Goal: Task Accomplishment & Management: Manage account settings

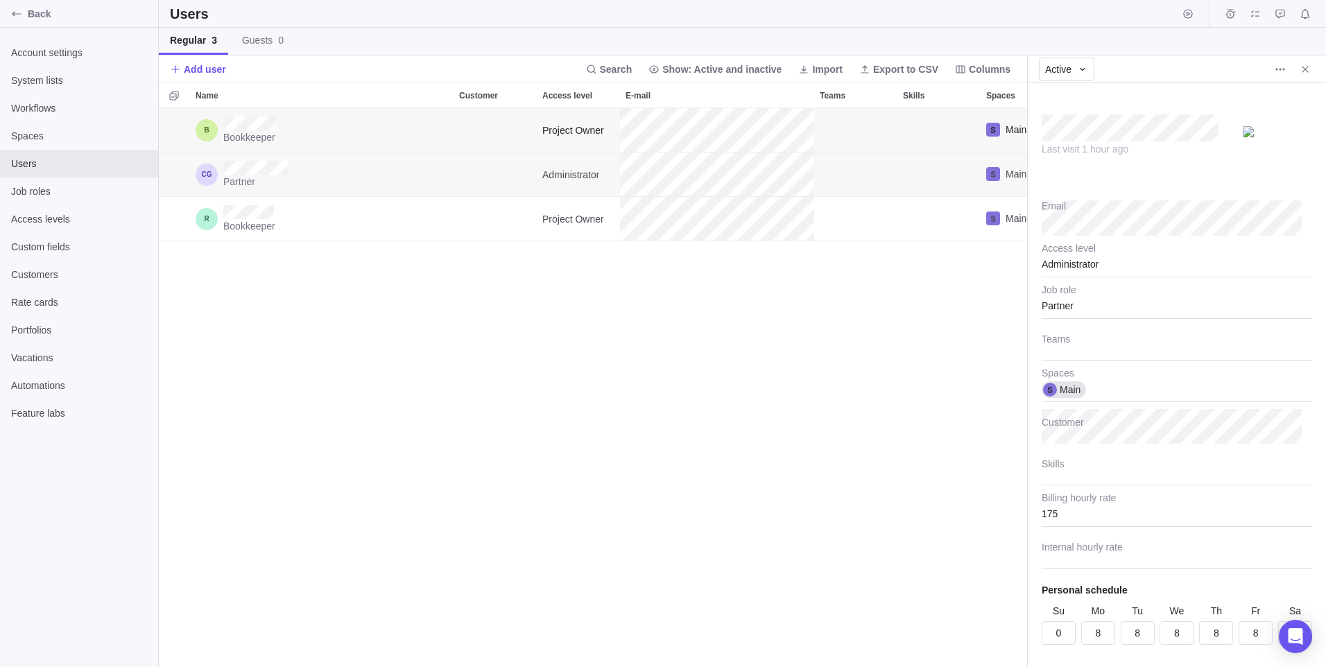
scroll to position [549, 858]
click at [1310, 70] on icon "Close" at bounding box center [1305, 69] width 11 height 11
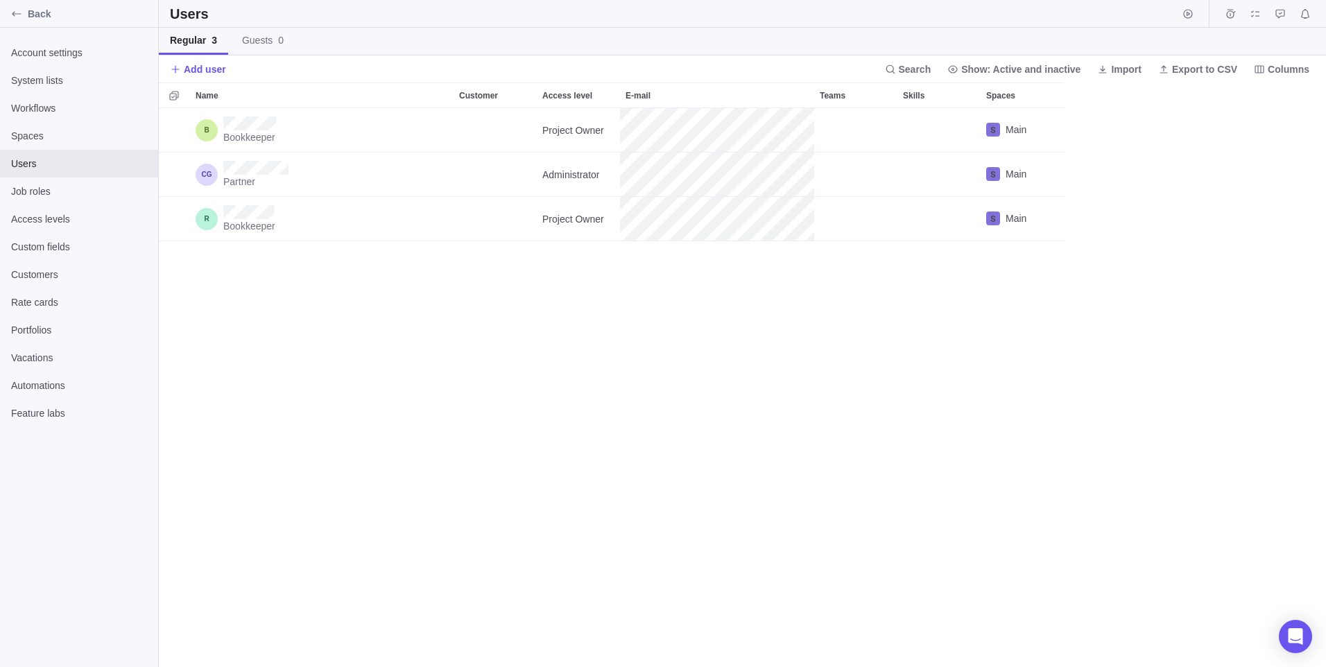
scroll to position [549, 1157]
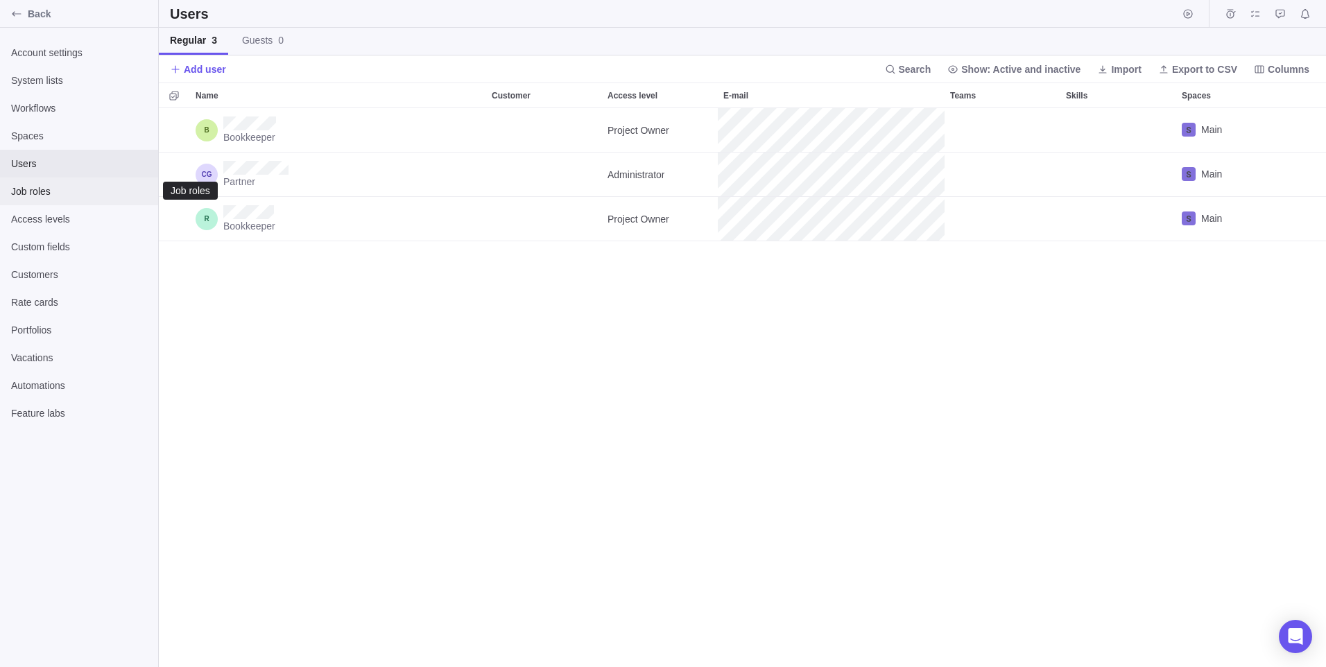
click at [40, 191] on span "Job roles" at bounding box center [79, 191] width 136 height 14
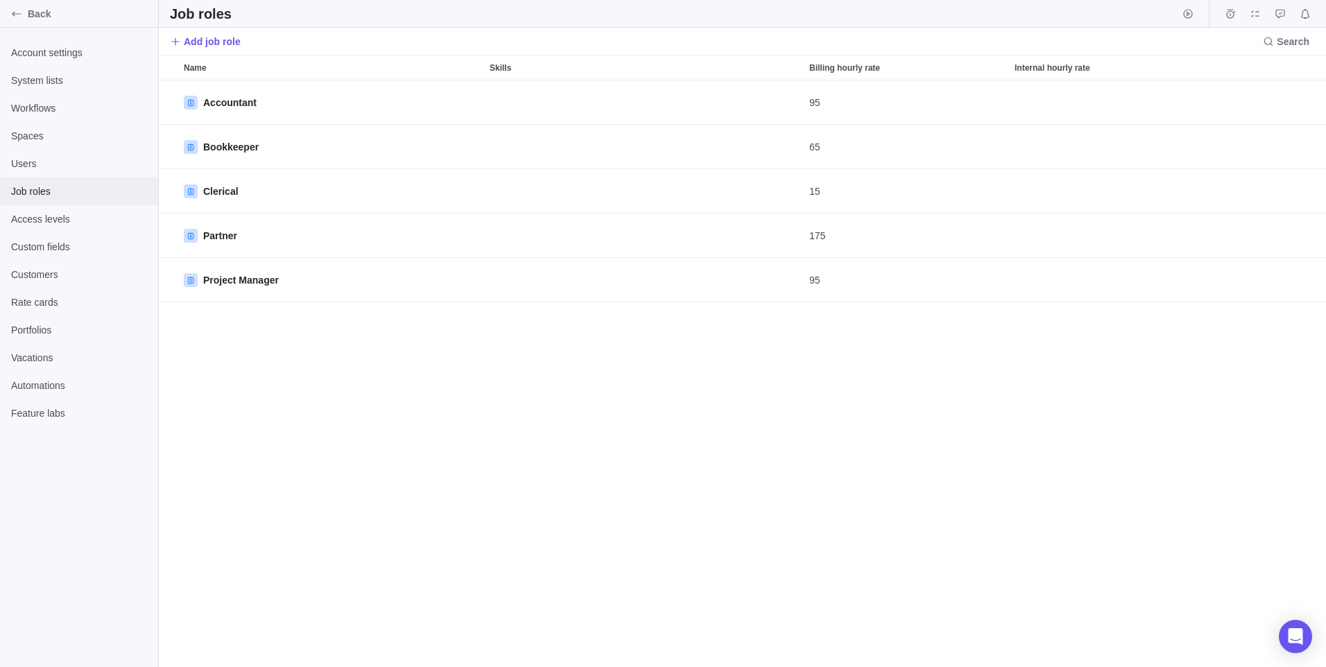
scroll to position [576, 1157]
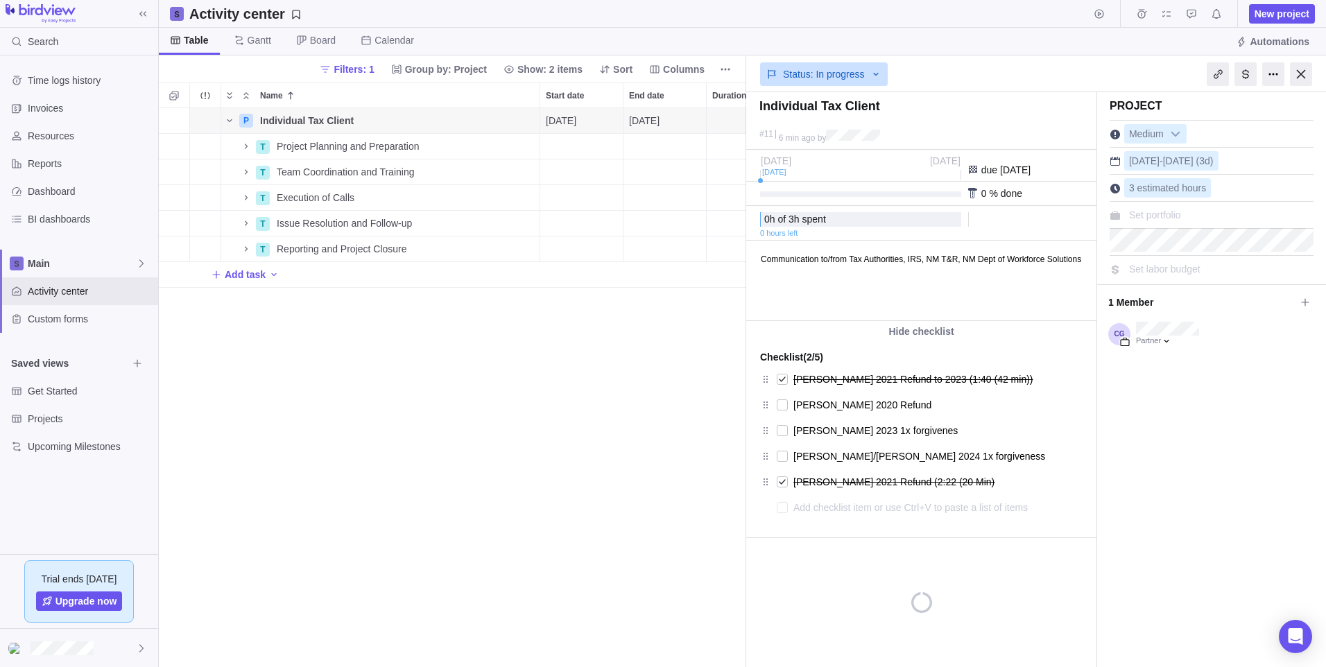
scroll to position [11, 11]
click at [528, 122] on icon "More actions" at bounding box center [527, 120] width 11 height 11
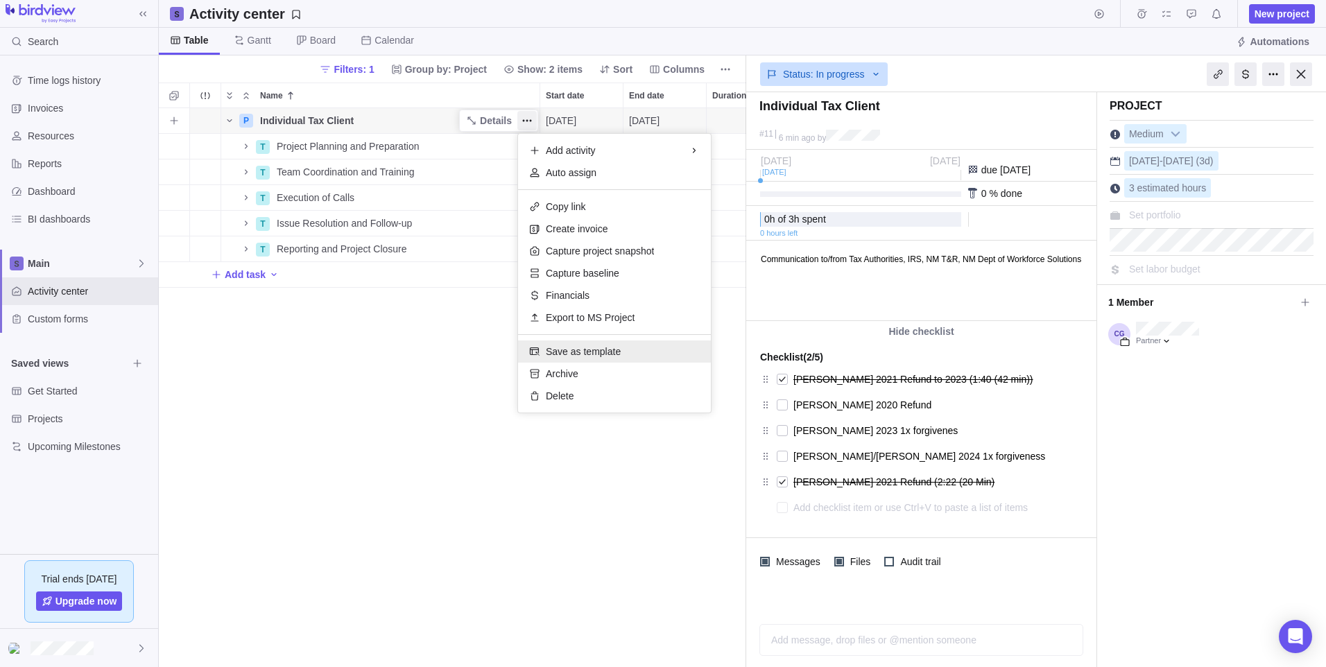
click at [581, 355] on span "Save as template" at bounding box center [583, 352] width 75 height 14
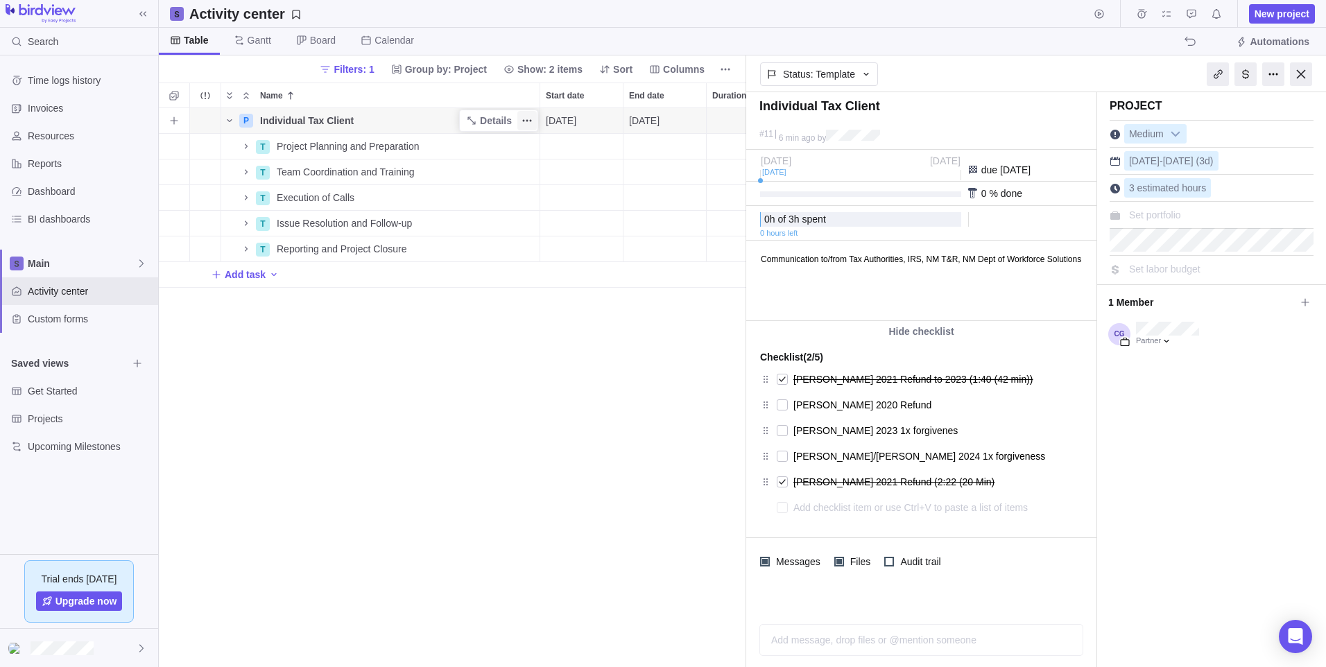
click at [529, 123] on icon "More actions" at bounding box center [527, 120] width 11 height 11
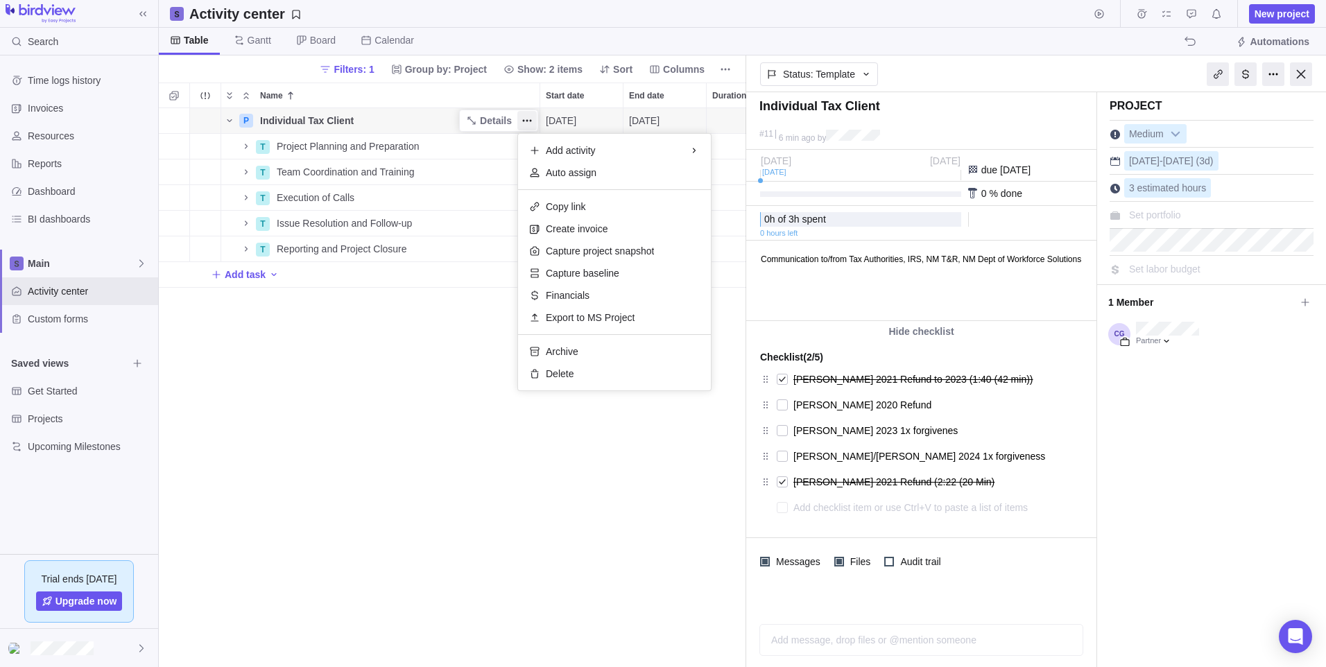
click at [861, 72] on body "Search Time logs history Invoices Resources Reports Dashboard BI dashboards Mai…" at bounding box center [663, 333] width 1326 height 667
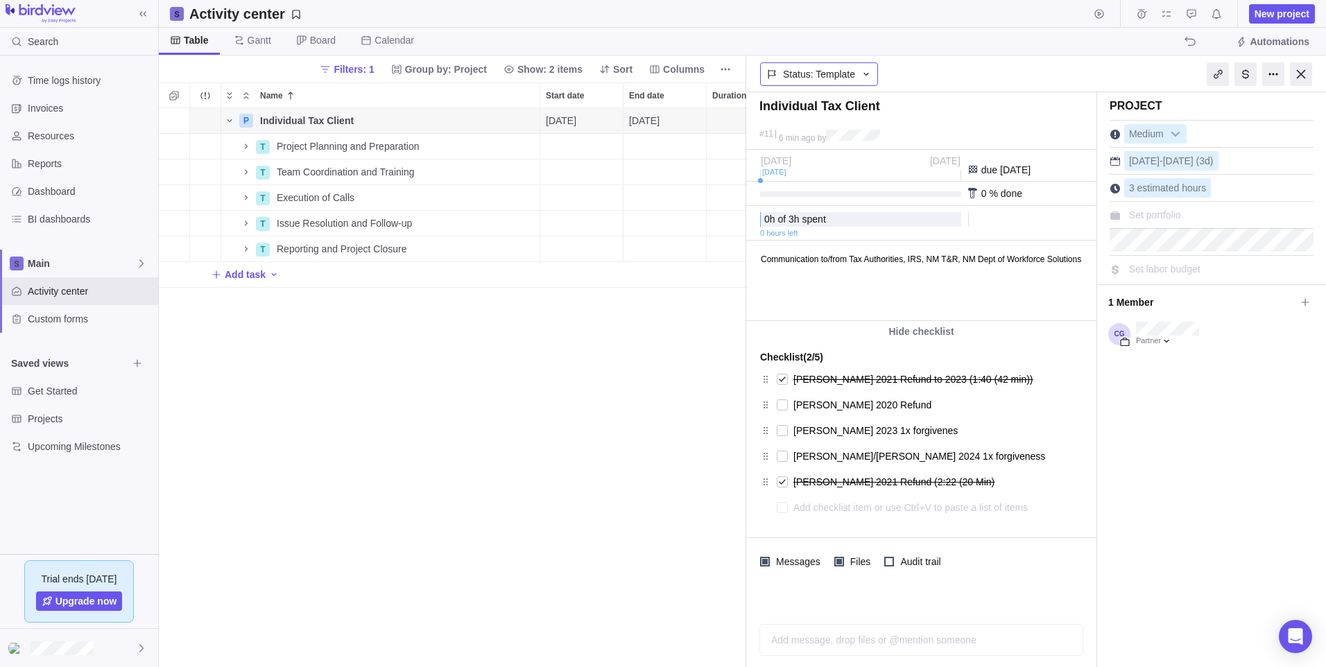
click at [861, 72] on icon at bounding box center [866, 74] width 11 height 11
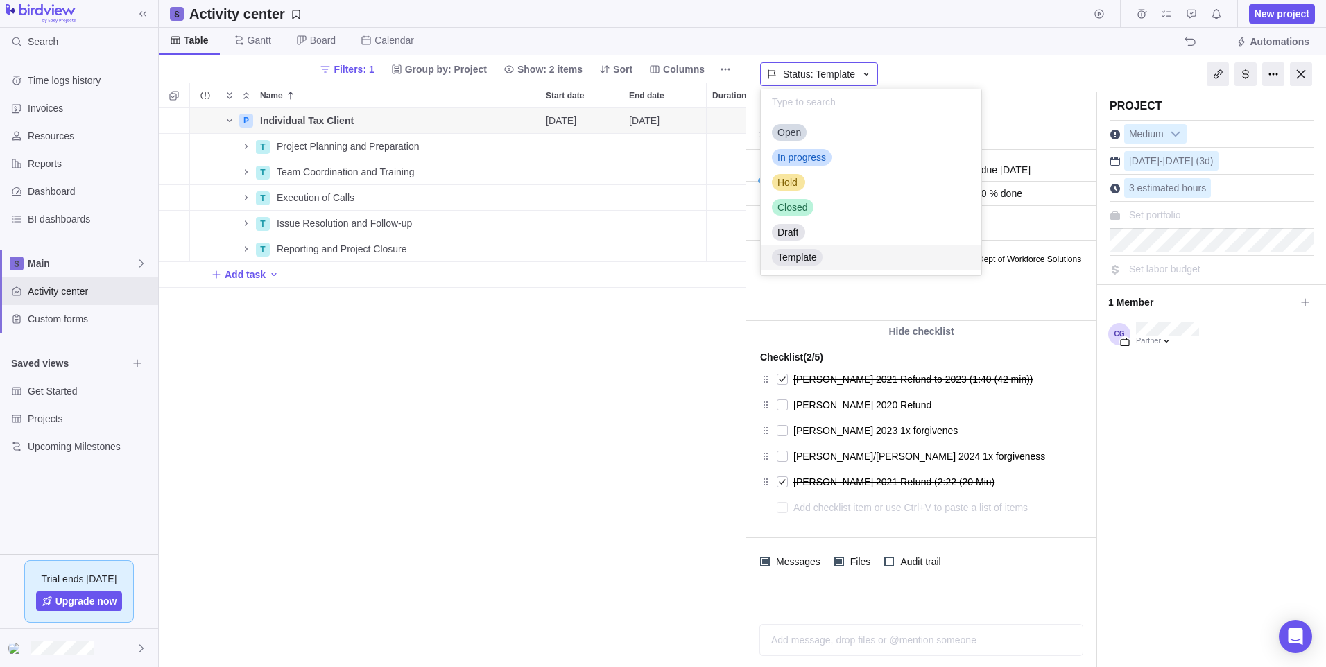
scroll to position [151, 210]
click at [807, 162] on span "In progress" at bounding box center [801, 158] width 49 height 14
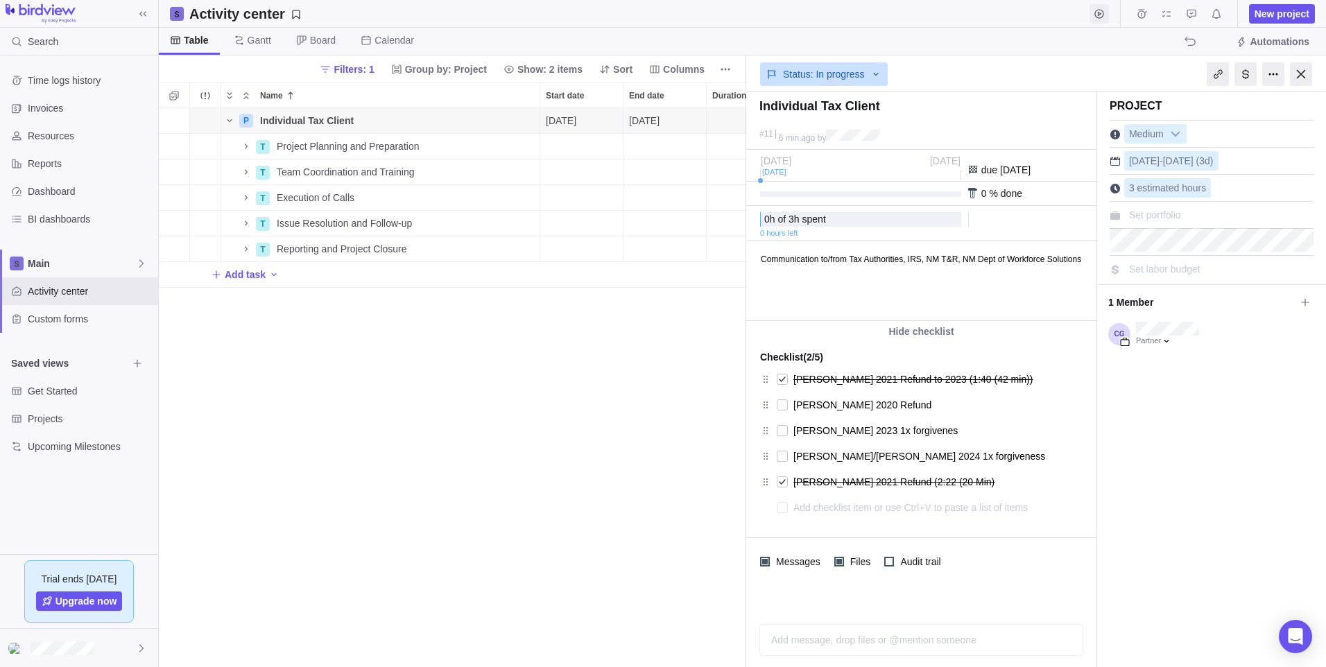
click at [1100, 17] on icon "Start timer" at bounding box center [1099, 13] width 11 height 11
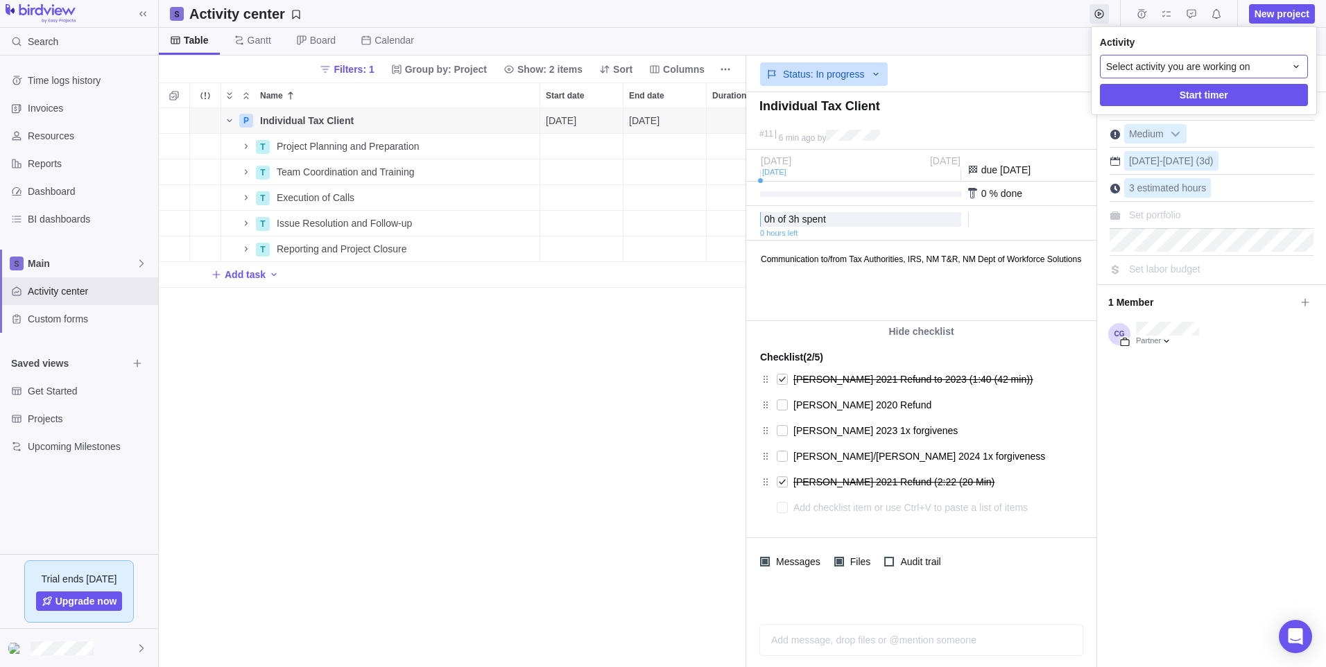
click at [1172, 69] on span "Select activity you are working on" at bounding box center [1178, 67] width 144 height 14
click at [634, 357] on body "Search Time logs history Invoices Resources Reports Dashboard BI dashboards Mai…" at bounding box center [663, 333] width 1326 height 667
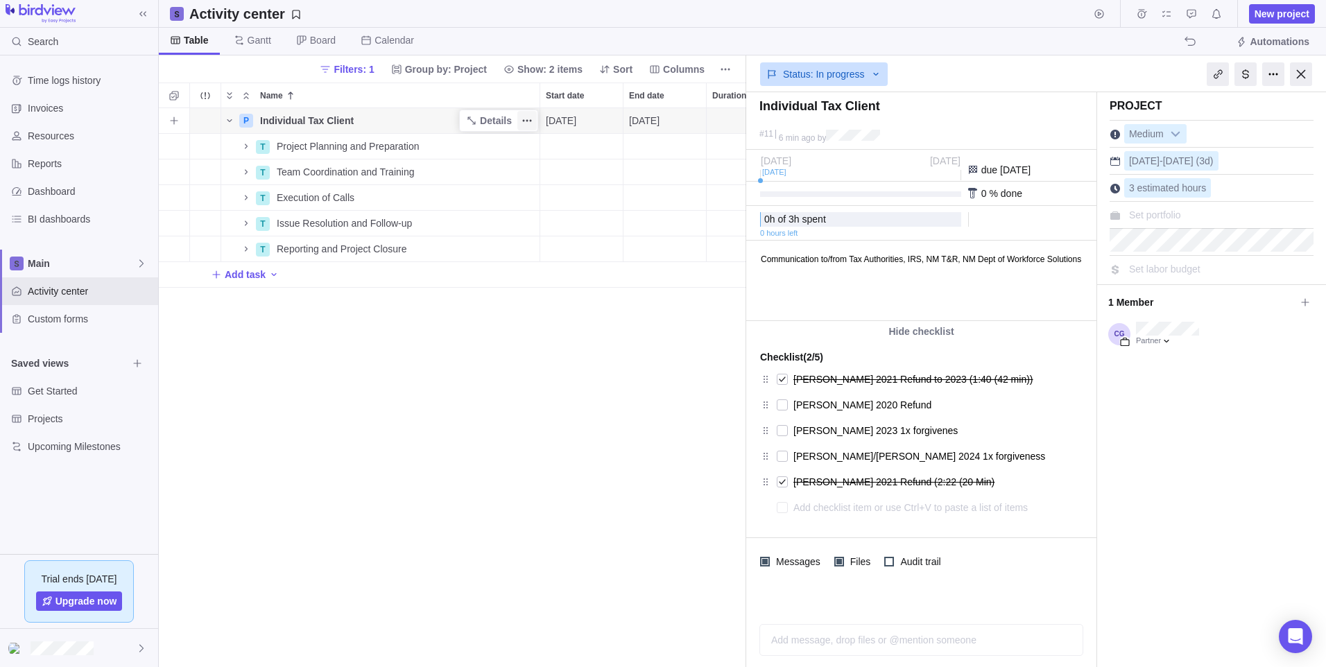
click at [526, 122] on icon "More actions" at bounding box center [527, 120] width 11 height 11
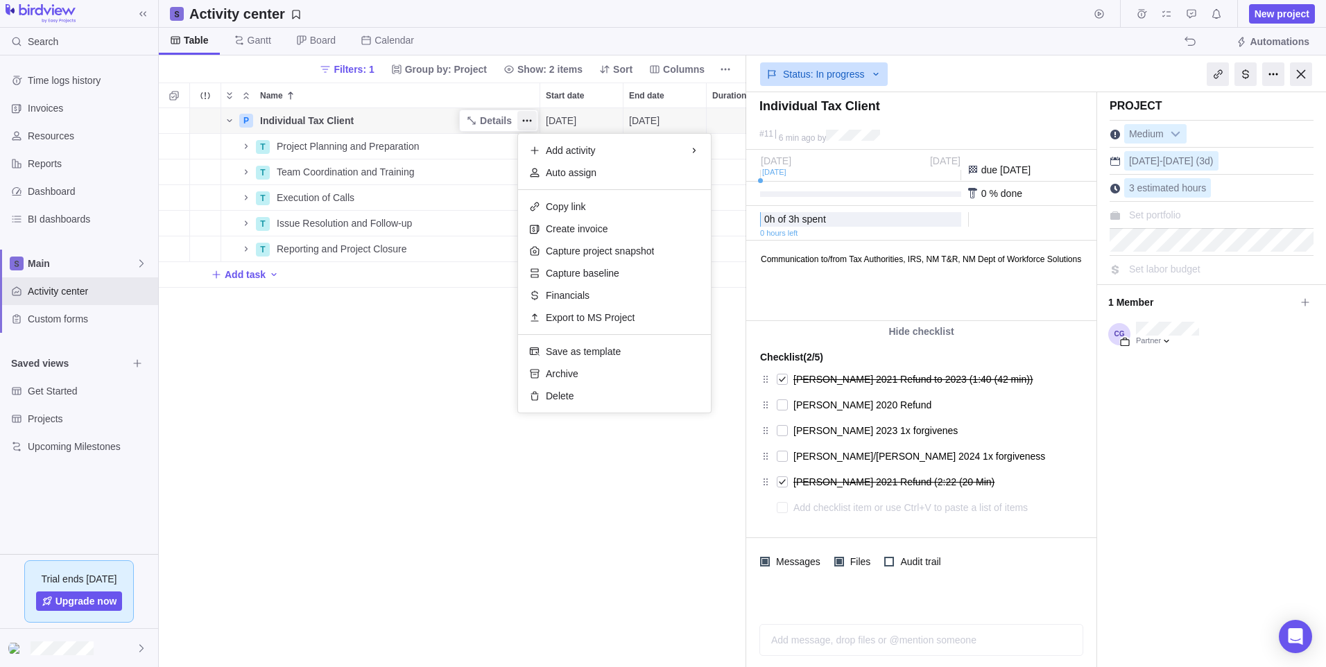
click at [472, 178] on div "P Individual Tax Client Details 09/26/2025 09/30/2025 3d In progress 11 T Proje…" at bounding box center [452, 387] width 587 height 559
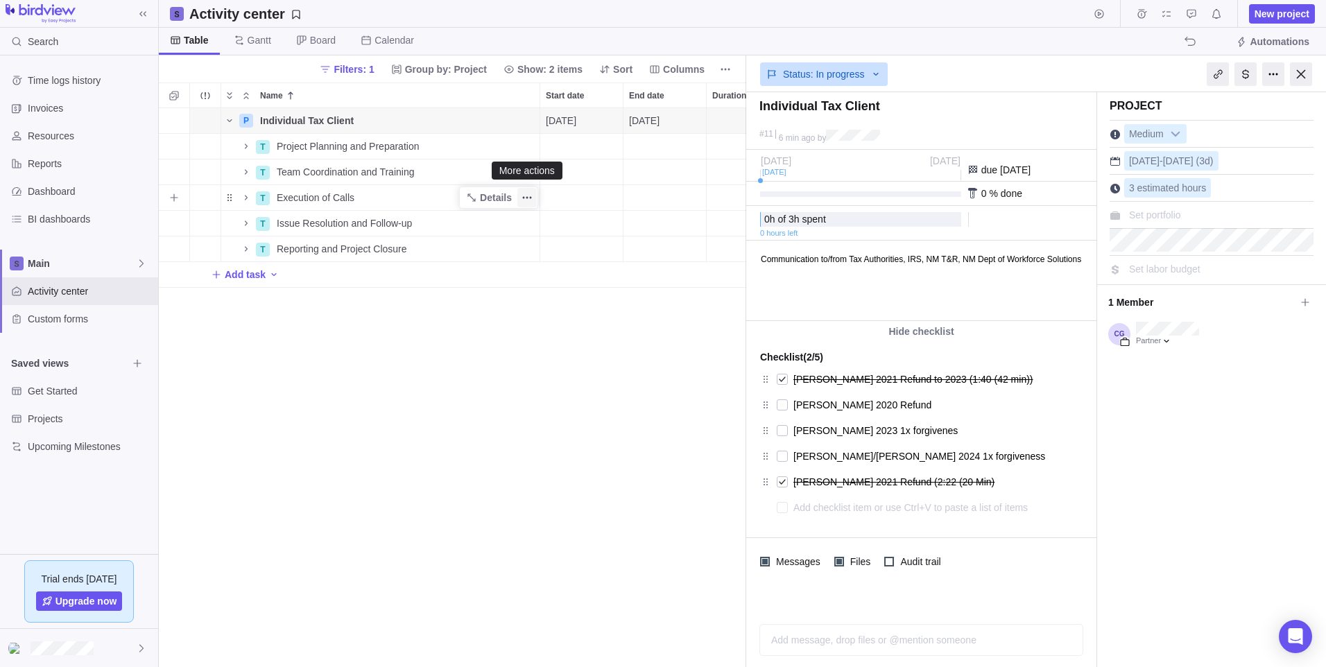
click at [524, 197] on icon "More actions" at bounding box center [524, 198] width 2 height 2
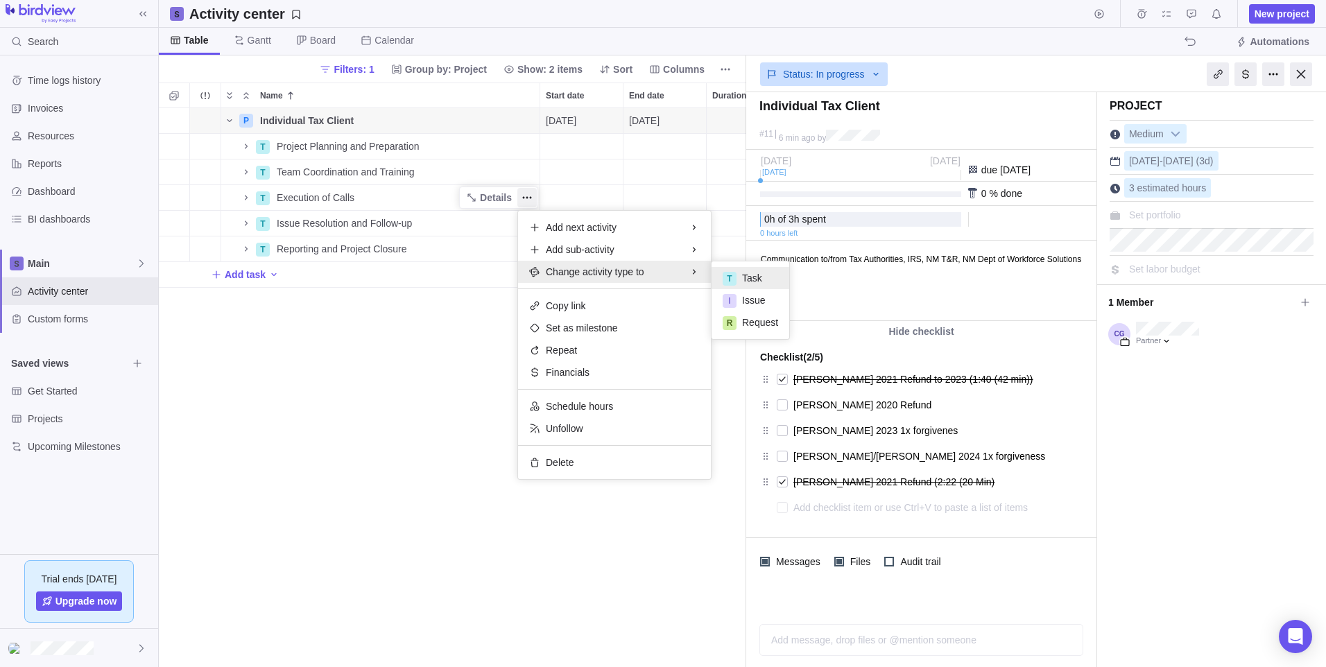
click at [33, 289] on body "Search Time logs history Invoices Resources Reports Dashboard BI dashboards Mai…" at bounding box center [663, 333] width 1326 height 667
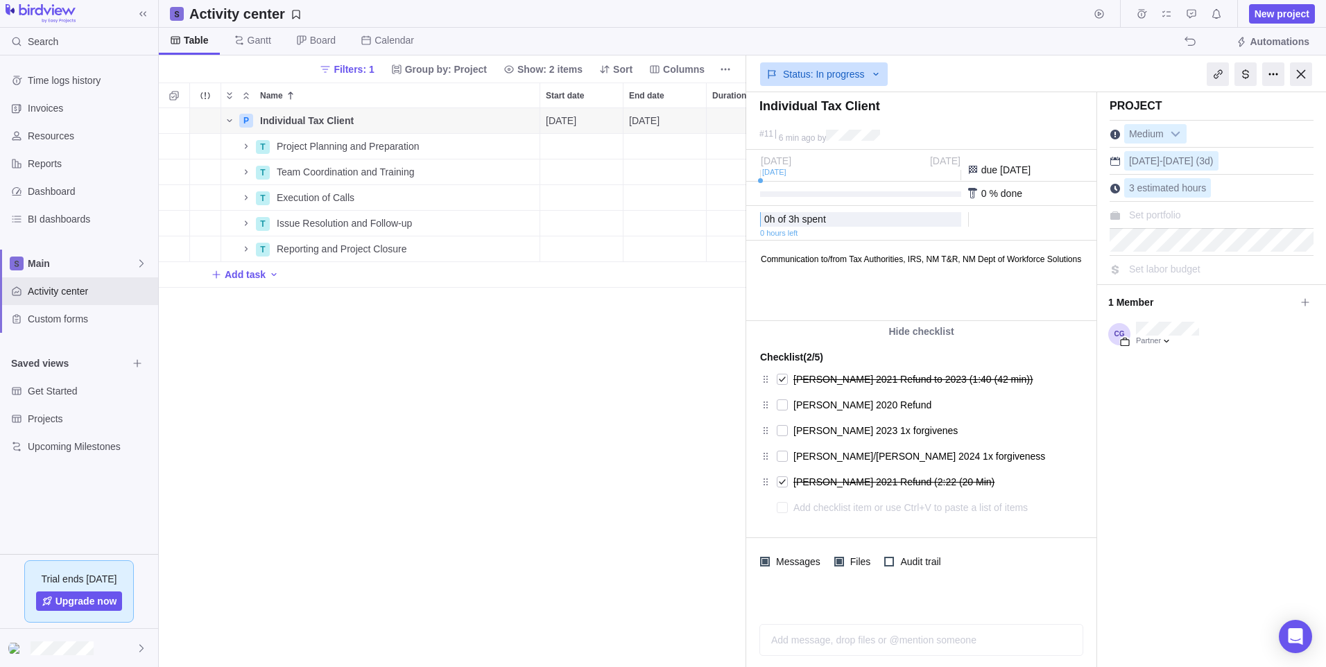
click at [777, 177] on div "Sep 26 Sep 30" at bounding box center [861, 167] width 200 height 25
click at [772, 223] on span "h of" at bounding box center [778, 219] width 16 height 11
